Goal: Information Seeking & Learning: Learn about a topic

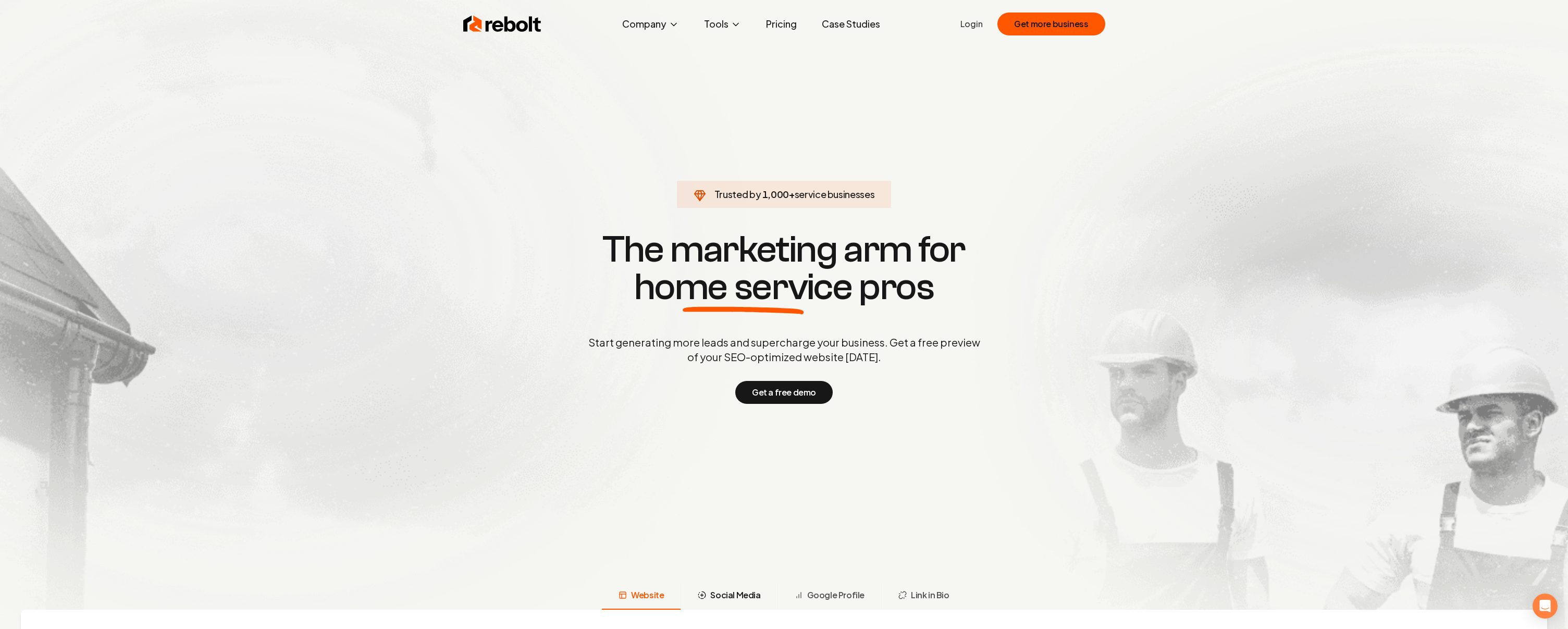
click at [729, 602] on span "Social Media" at bounding box center [735, 595] width 50 height 13
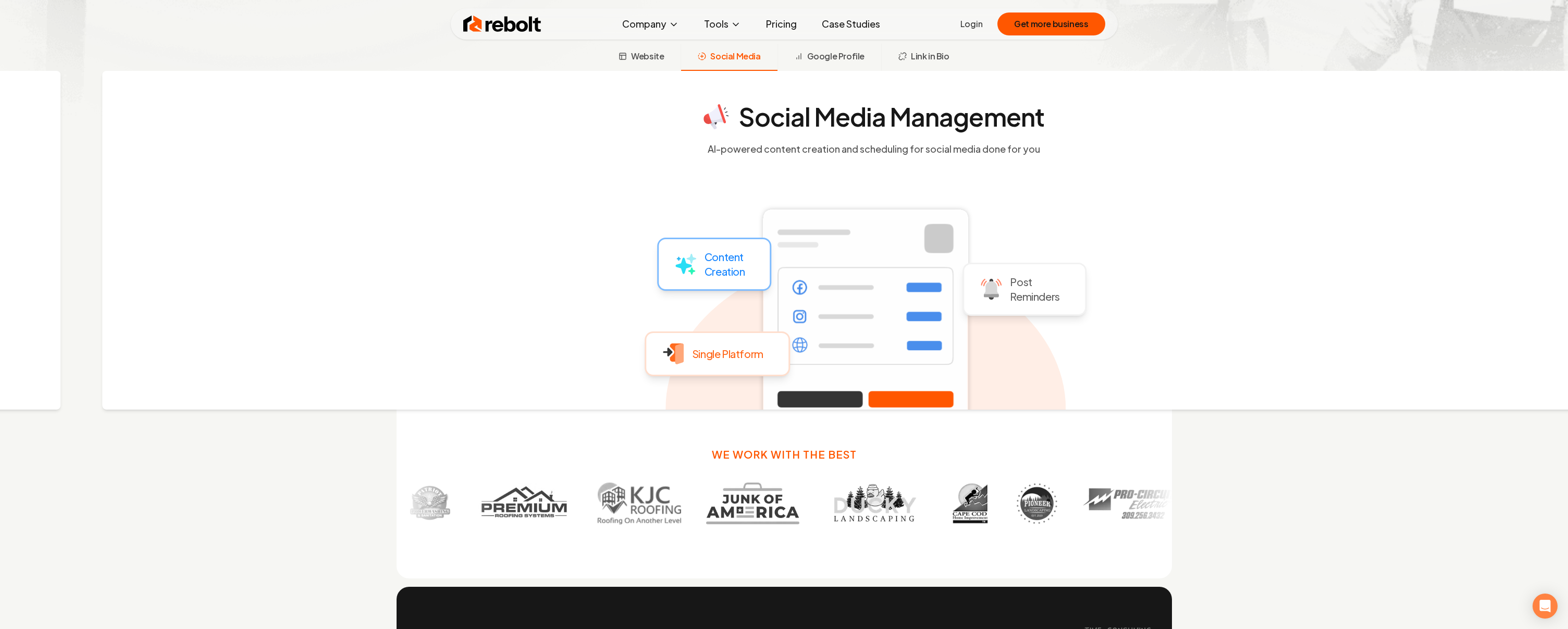
scroll to position [543, 0]
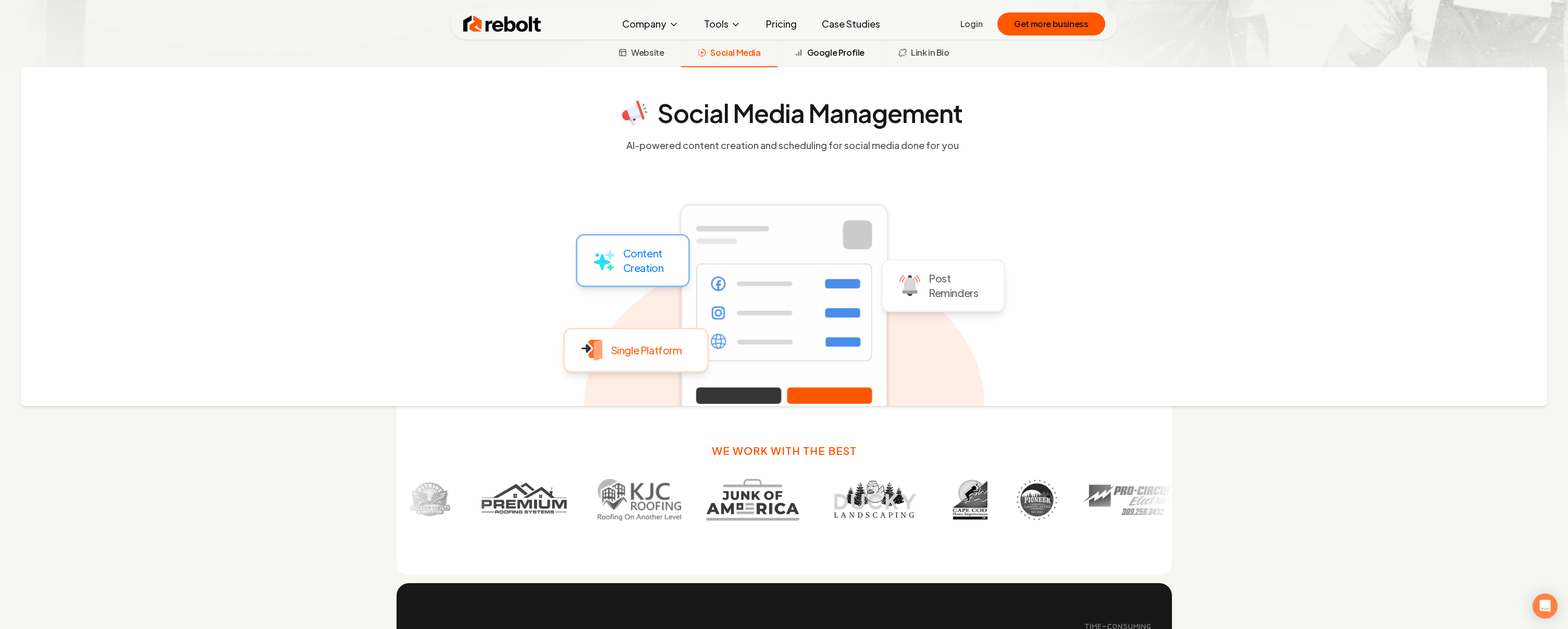
click at [854, 58] on span "Google Profile" at bounding box center [836, 52] width 58 height 13
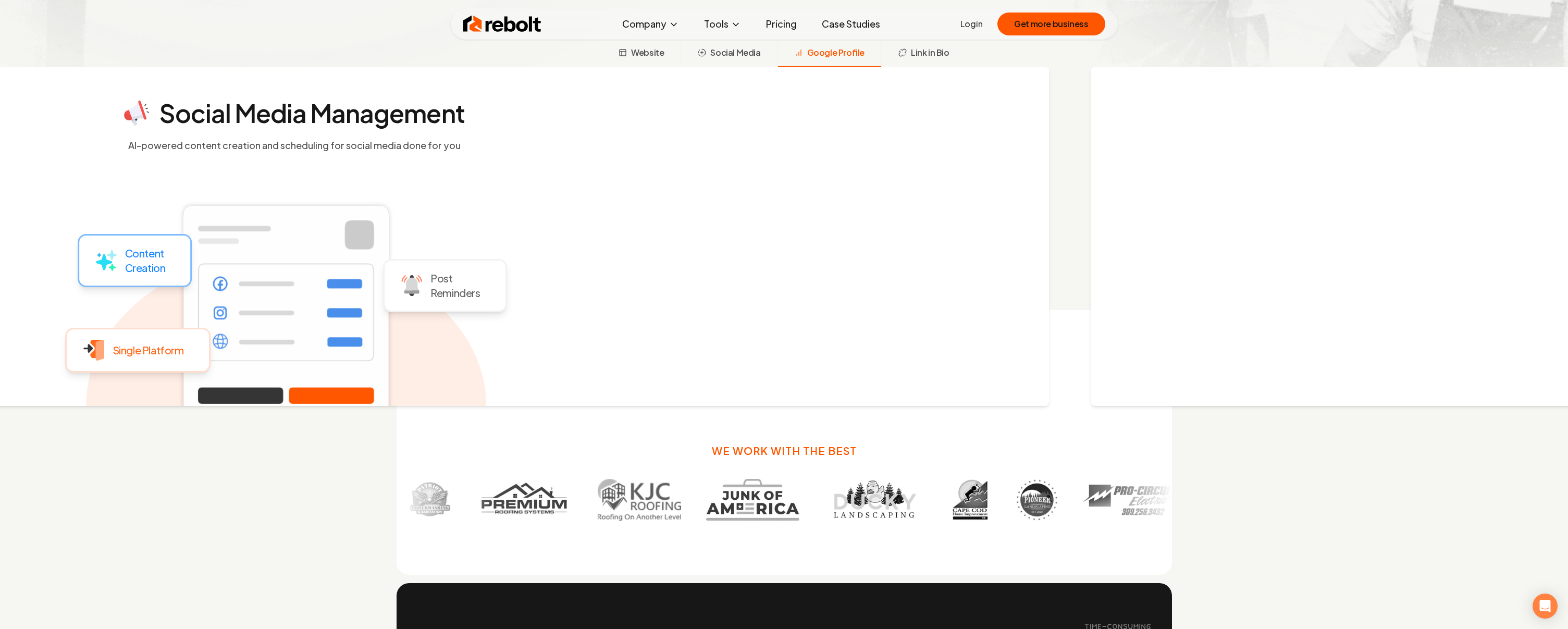
click at [854, 58] on span "Google Profile" at bounding box center [836, 52] width 58 height 13
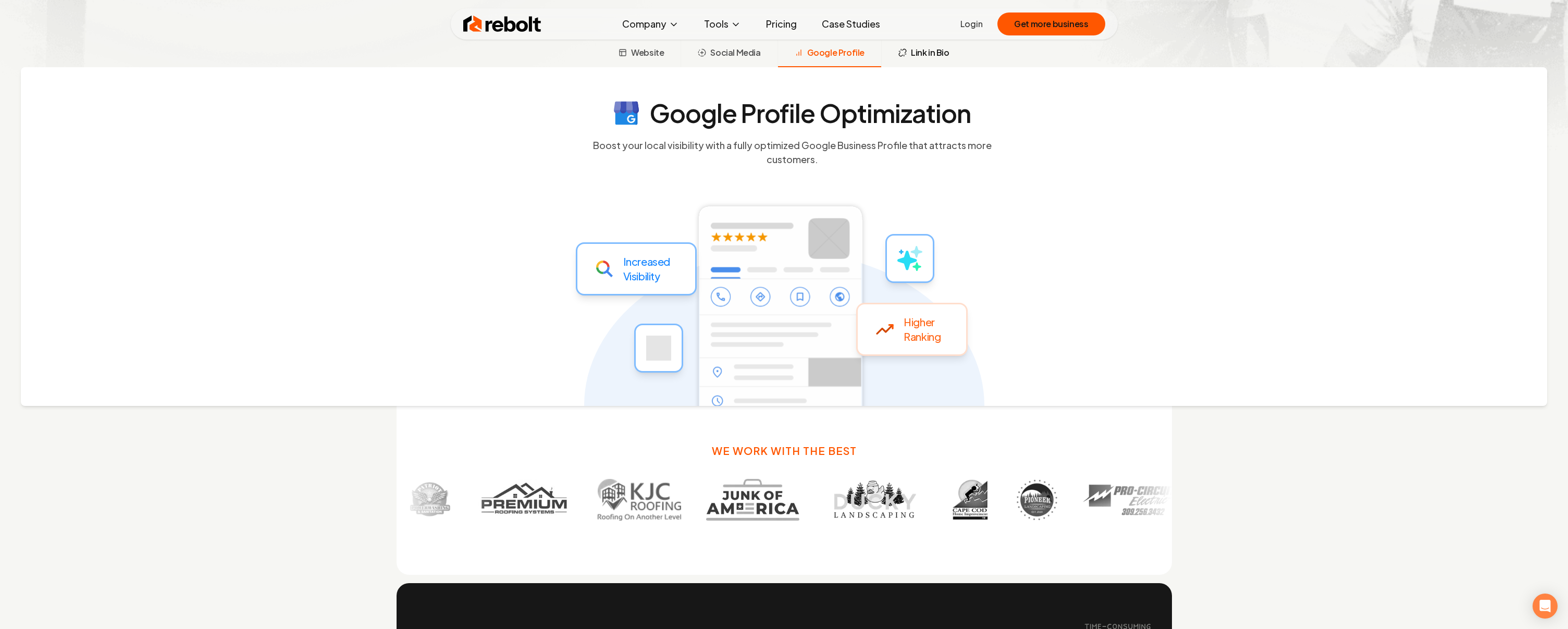
click at [949, 59] on span "Link in Bio" at bounding box center [930, 52] width 39 height 13
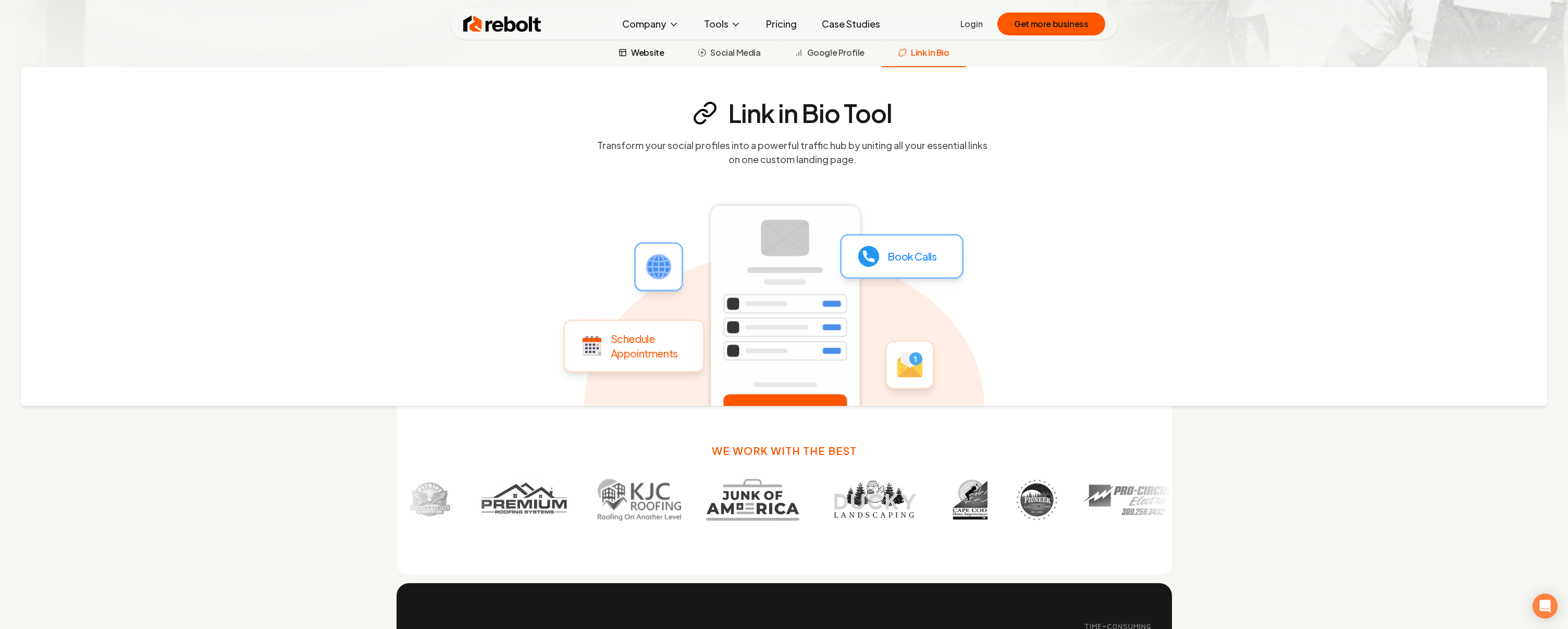
click at [631, 59] on span "Website" at bounding box center [647, 52] width 33 height 13
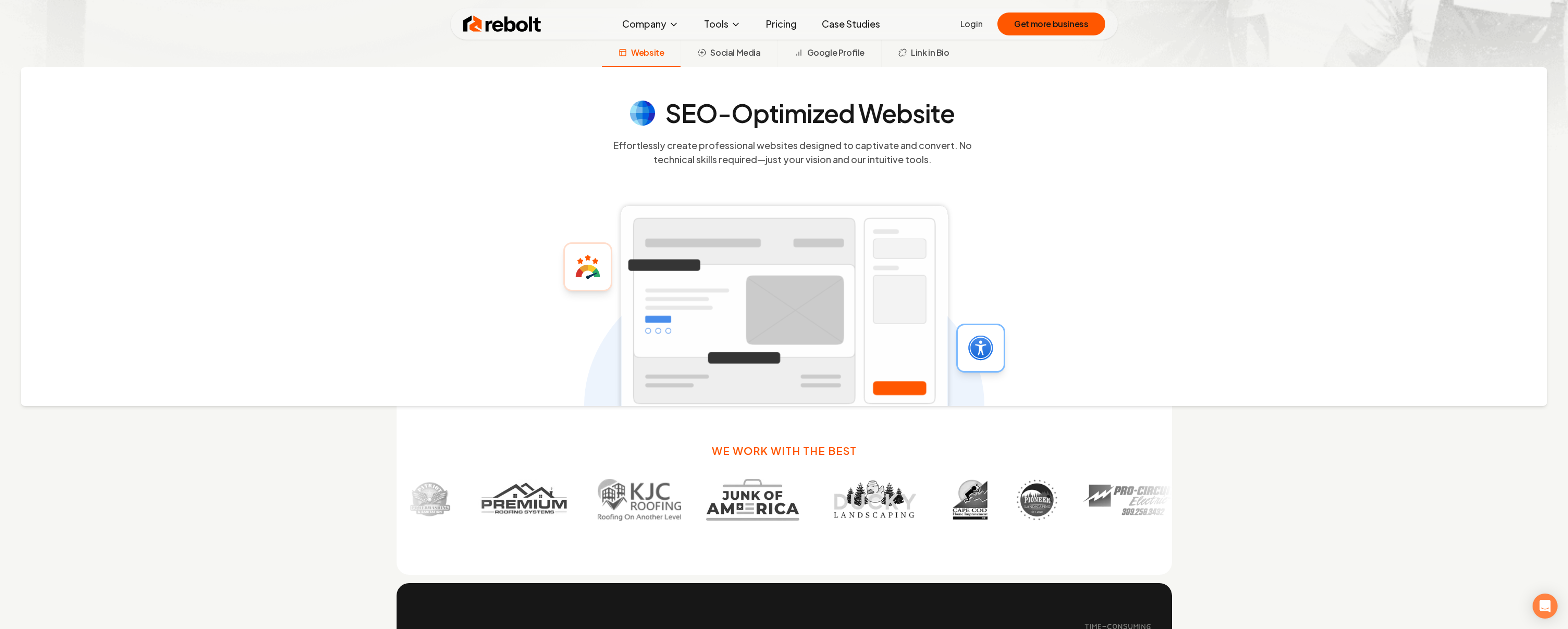
click at [854, 34] on link "Case Studies" at bounding box center [851, 24] width 75 height 21
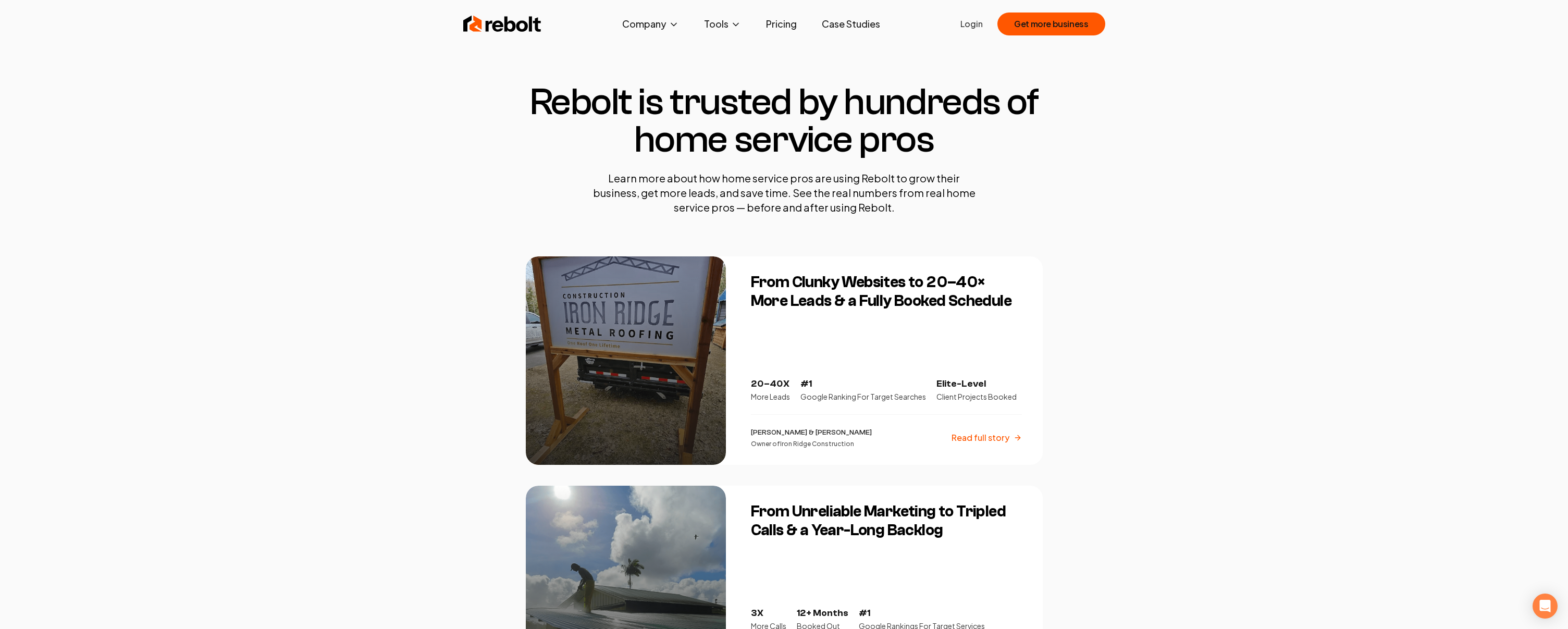
click at [463, 27] on img at bounding box center [502, 24] width 78 height 21
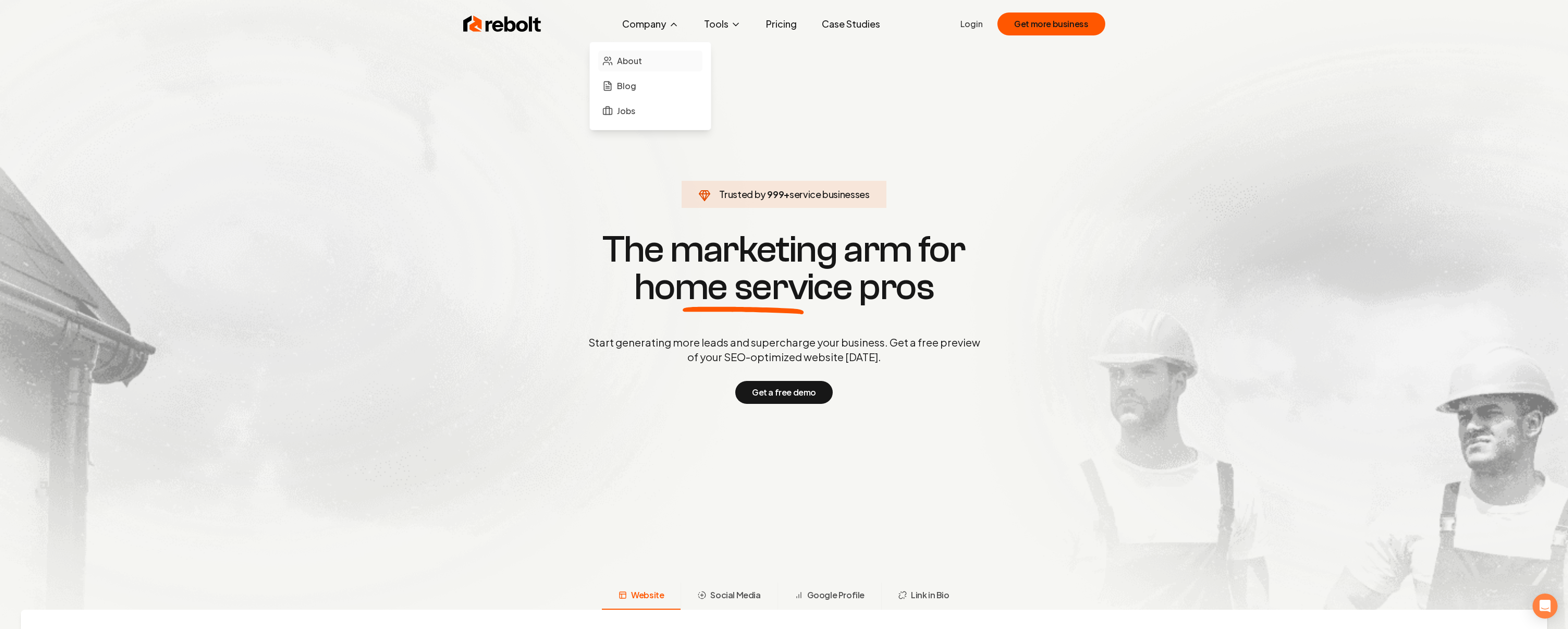
click at [617, 67] on span "About" at bounding box center [629, 61] width 25 height 13
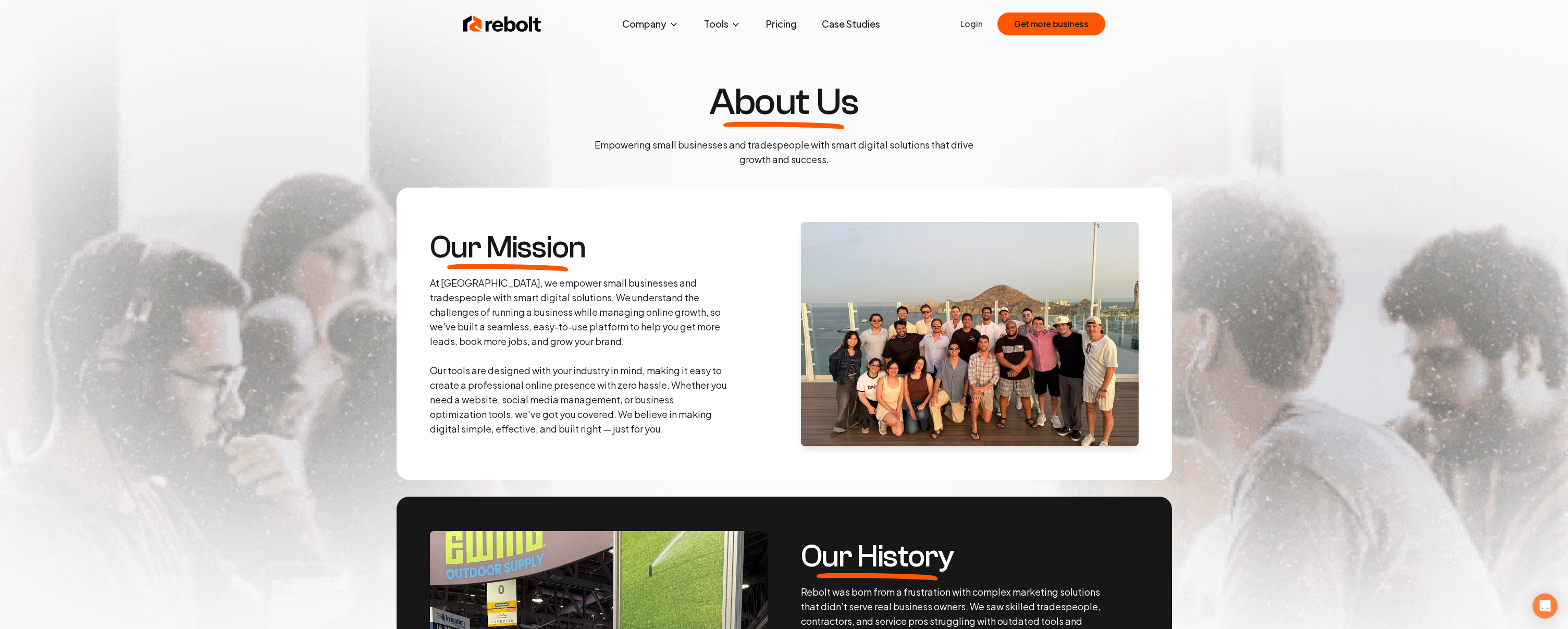
click at [475, 34] on img at bounding box center [502, 24] width 78 height 21
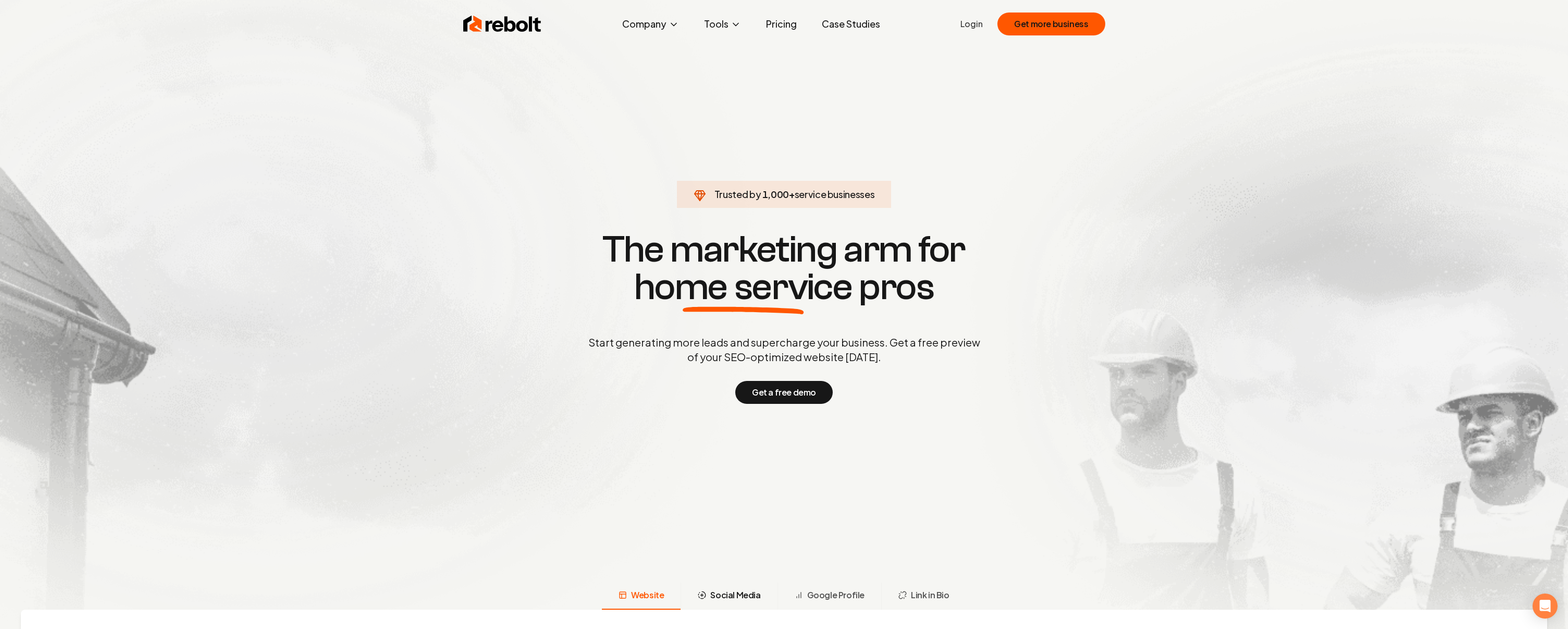
click at [732, 602] on span "Social Media" at bounding box center [735, 595] width 50 height 13
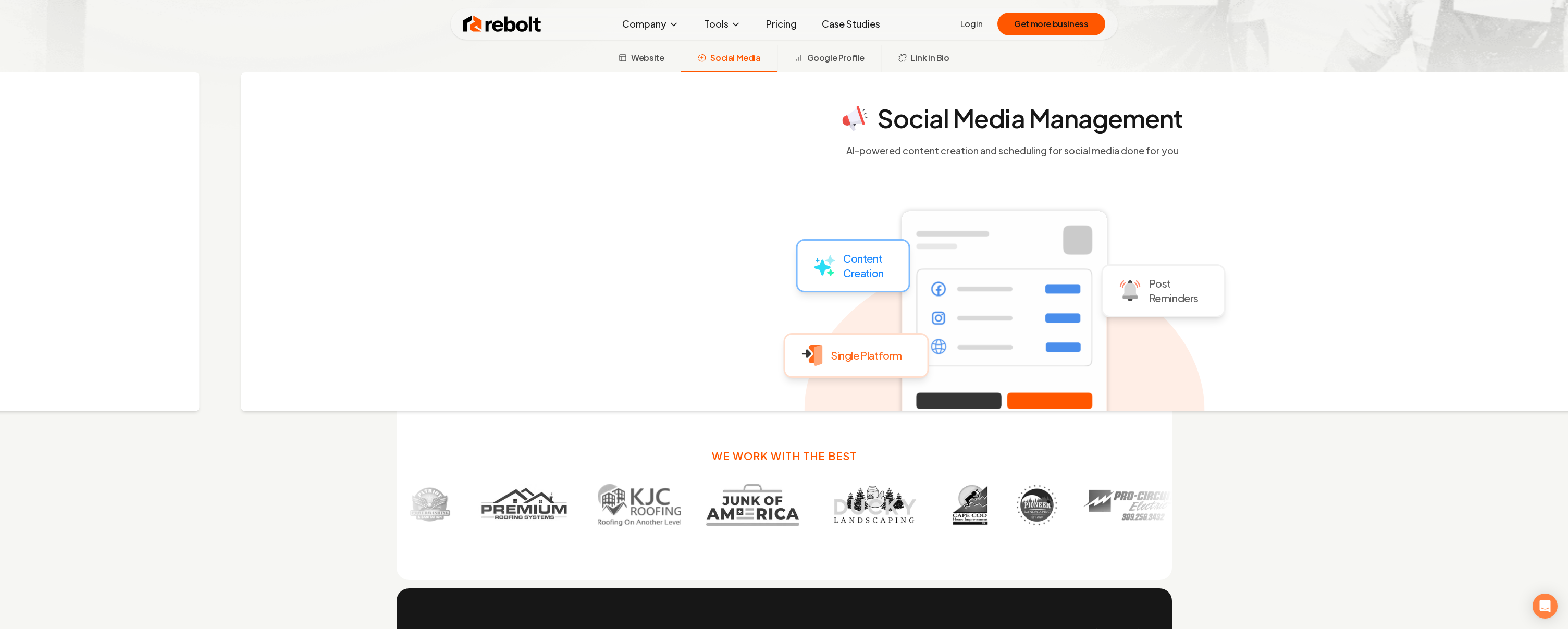
scroll to position [543, 0]
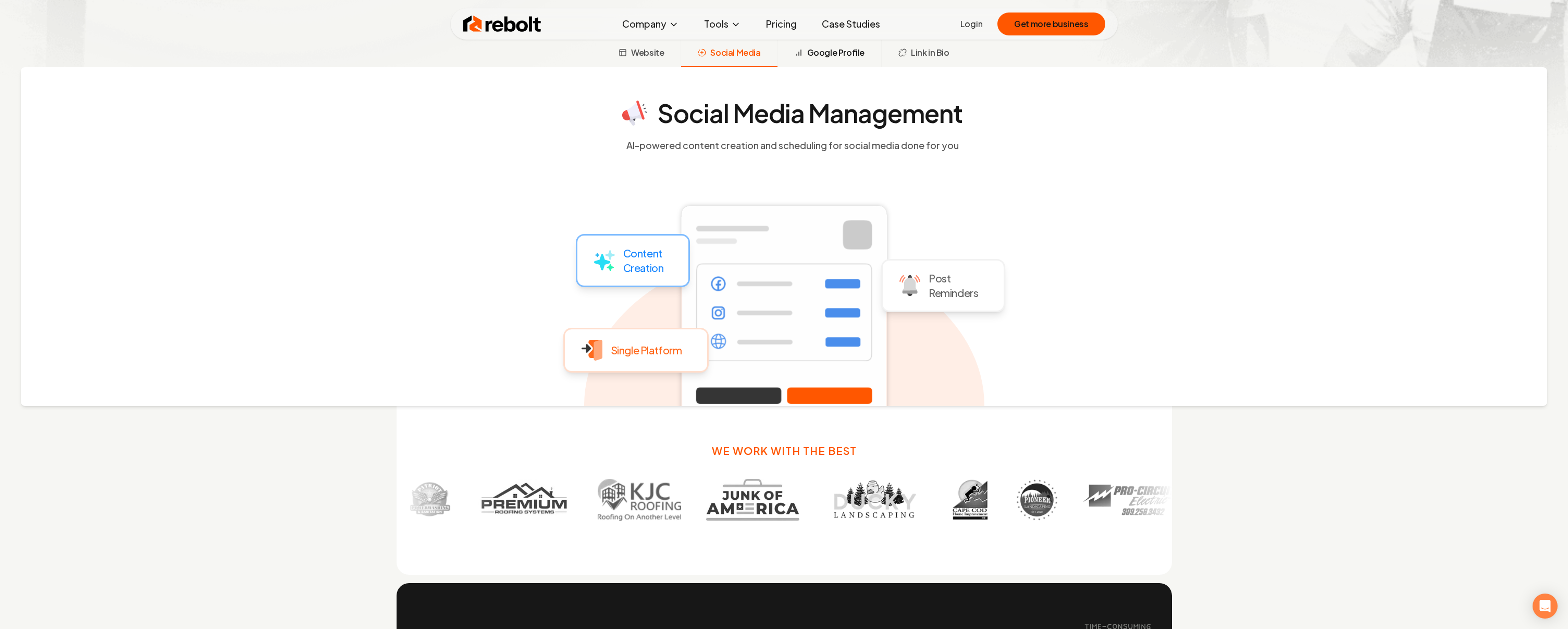
click at [860, 59] on span "Google Profile" at bounding box center [836, 52] width 58 height 13
